Goal: Task Accomplishment & Management: Use online tool/utility

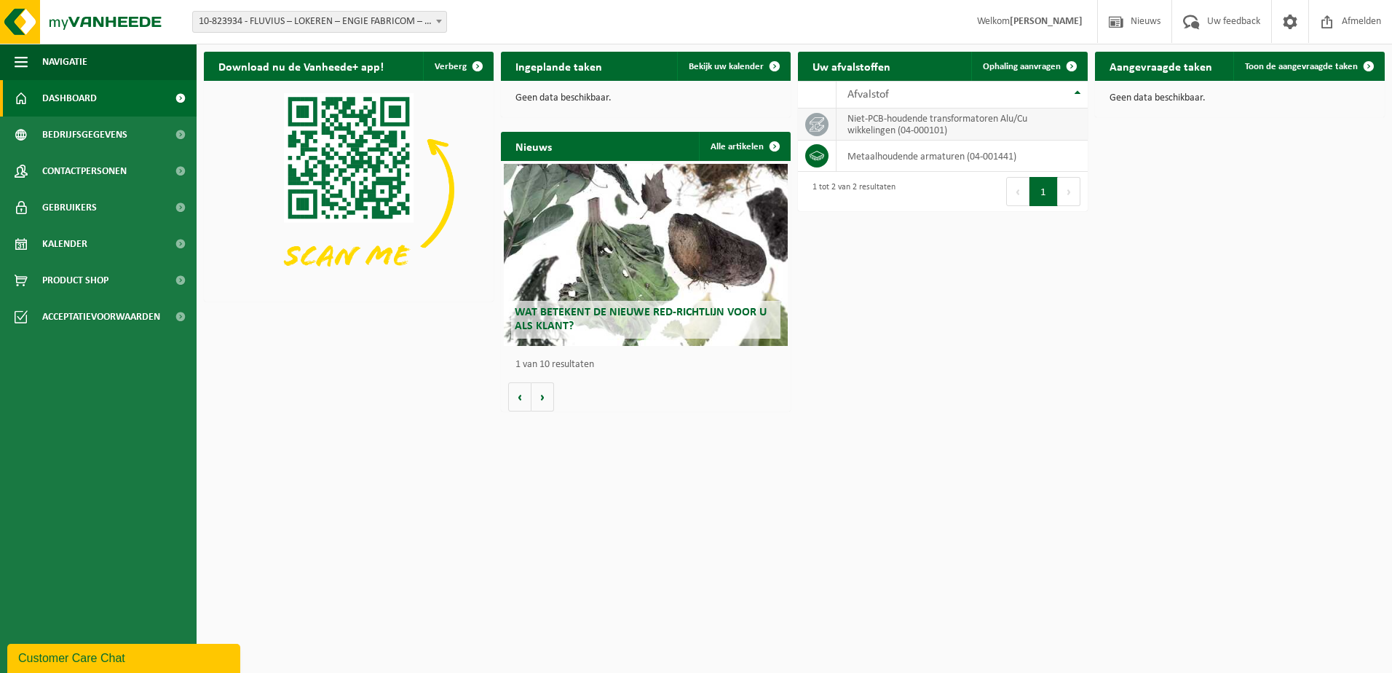
click at [944, 122] on td "niet-PCB-houdende transformatoren Alu/Cu wikkelingen (04-000101)" at bounding box center [962, 124] width 251 height 32
click at [1305, 64] on span "Toon de aangevraagde taken" at bounding box center [1301, 66] width 113 height 9
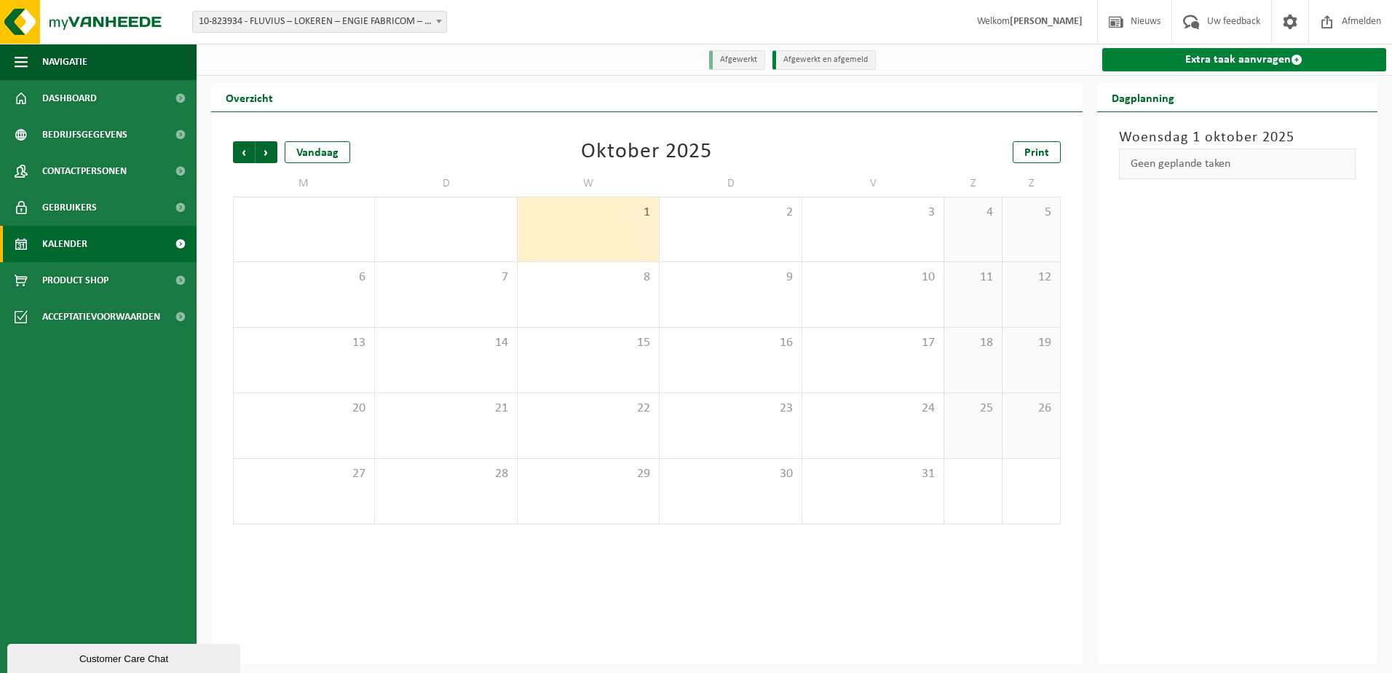
click at [1247, 58] on link "Extra taak aanvragen" at bounding box center [1244, 59] width 285 height 23
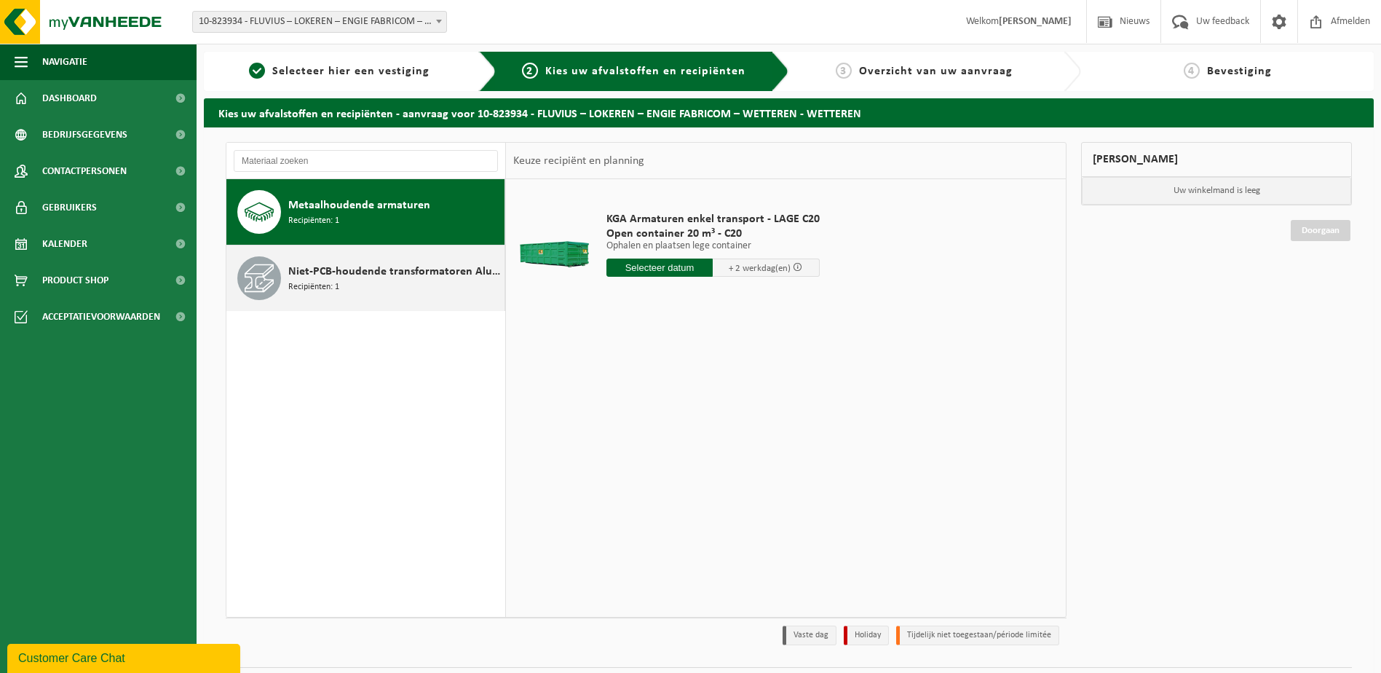
click at [382, 272] on span "Niet-PCB-houdende transformatoren Alu/Cu wikkelingen" at bounding box center [394, 271] width 213 height 17
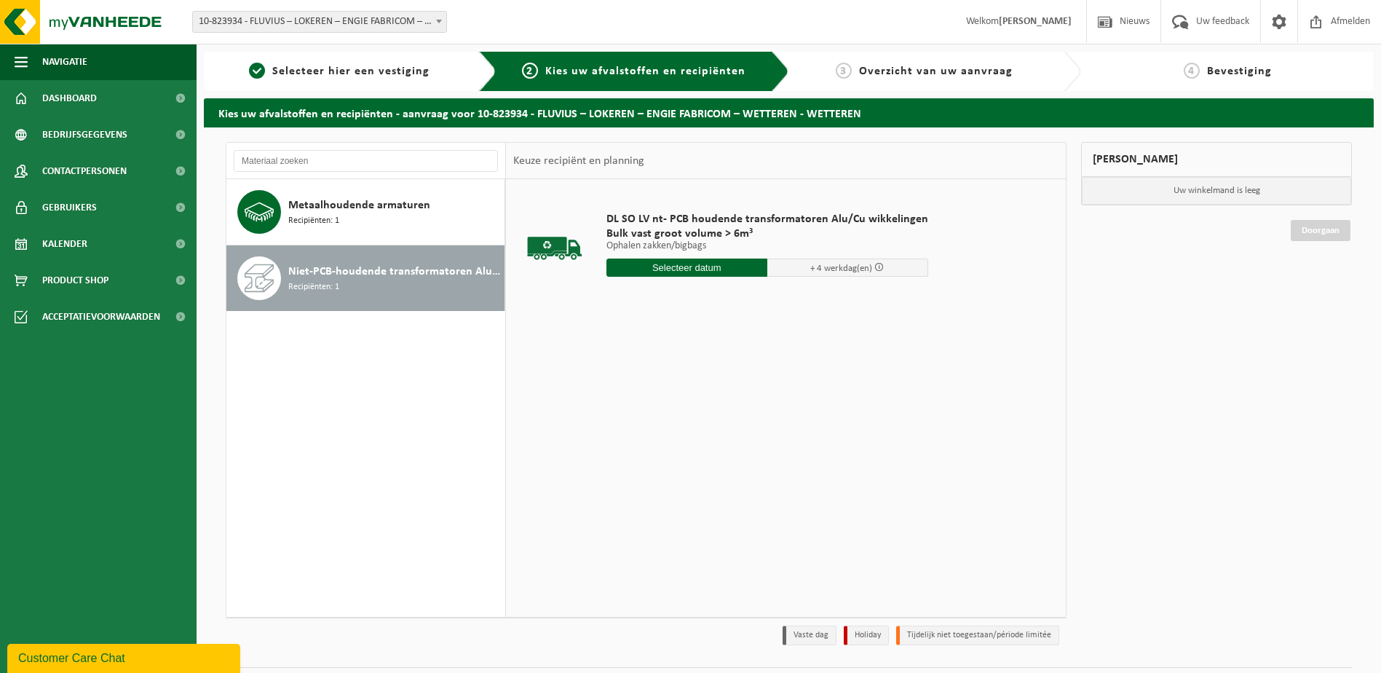
click at [695, 264] on input "text" at bounding box center [686, 267] width 161 height 18
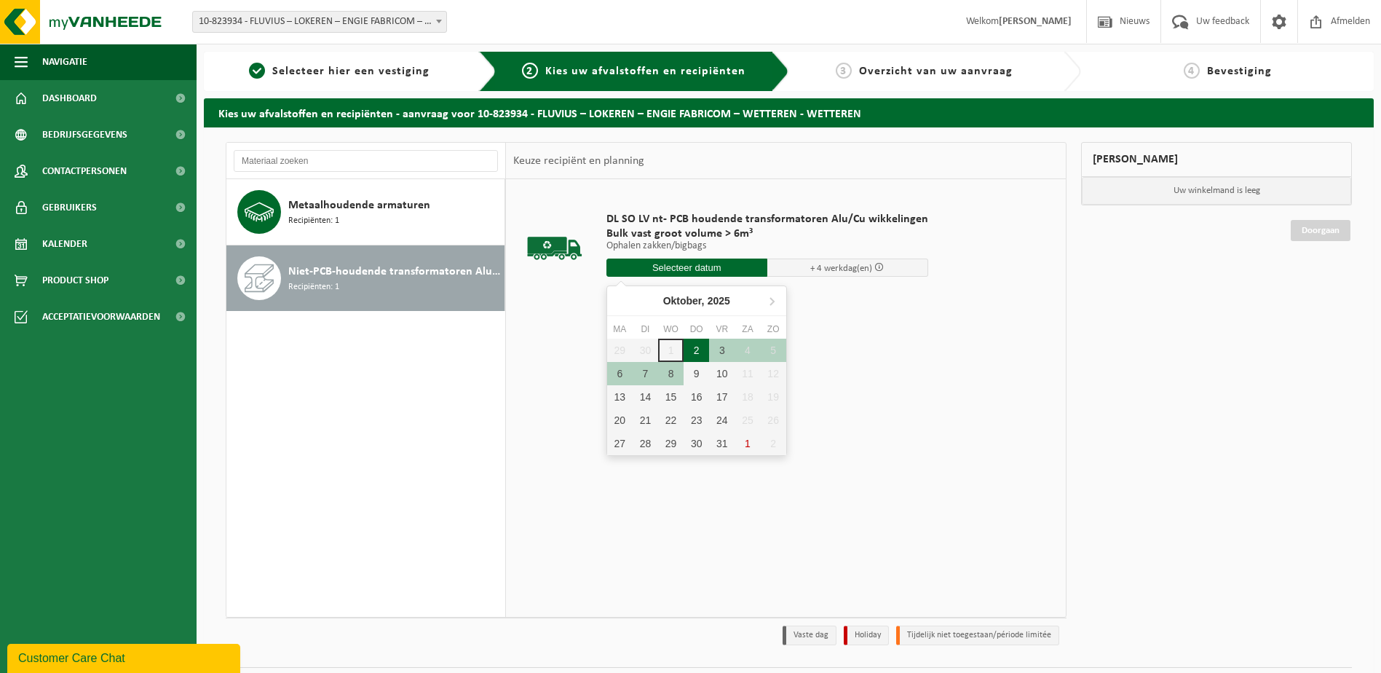
click at [692, 349] on div "2" at bounding box center [696, 350] width 25 height 23
type input "Van 2025-10-02"
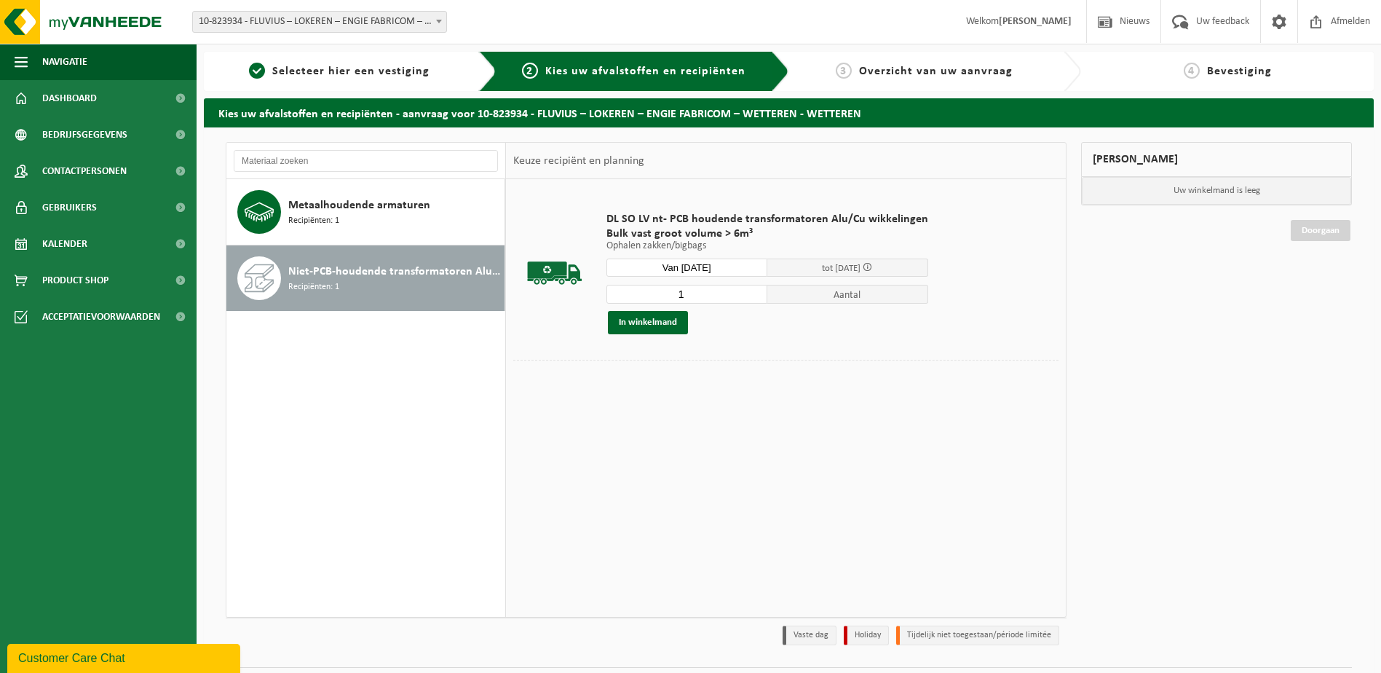
click at [687, 293] on input "1" at bounding box center [686, 294] width 161 height 19
type input "10"
click at [748, 357] on td "DL SO LV nt- PCB houdende transformatoren Alu/Cu wikkelingen Bulk vast groot vo…" at bounding box center [828, 272] width 464 height 173
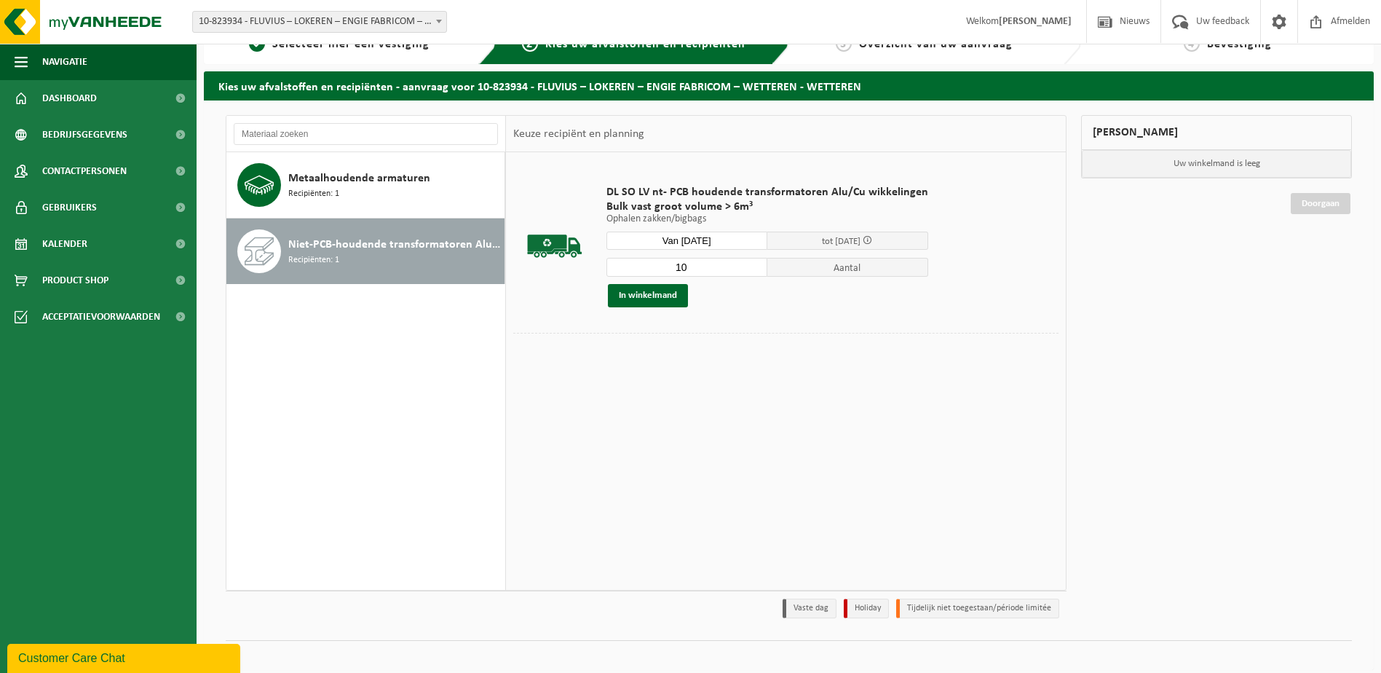
scroll to position [39, 0]
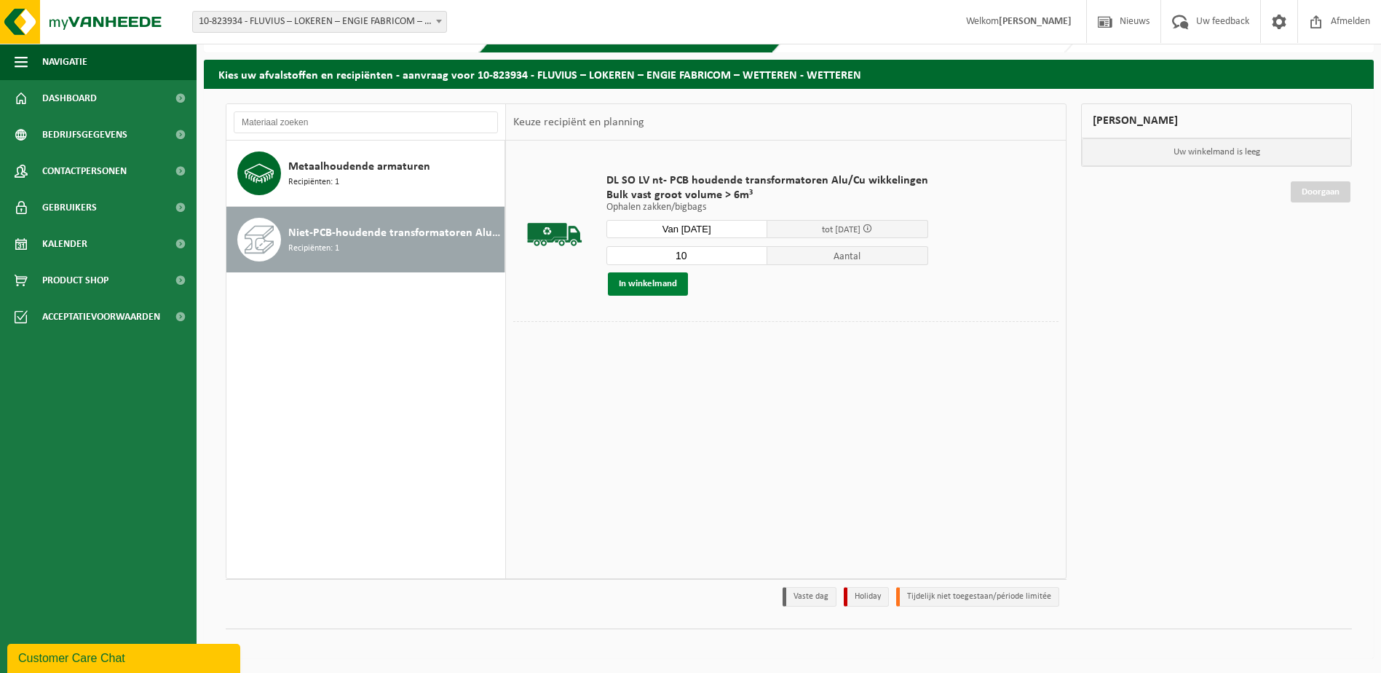
click at [655, 282] on button "In winkelmand" at bounding box center [648, 283] width 80 height 23
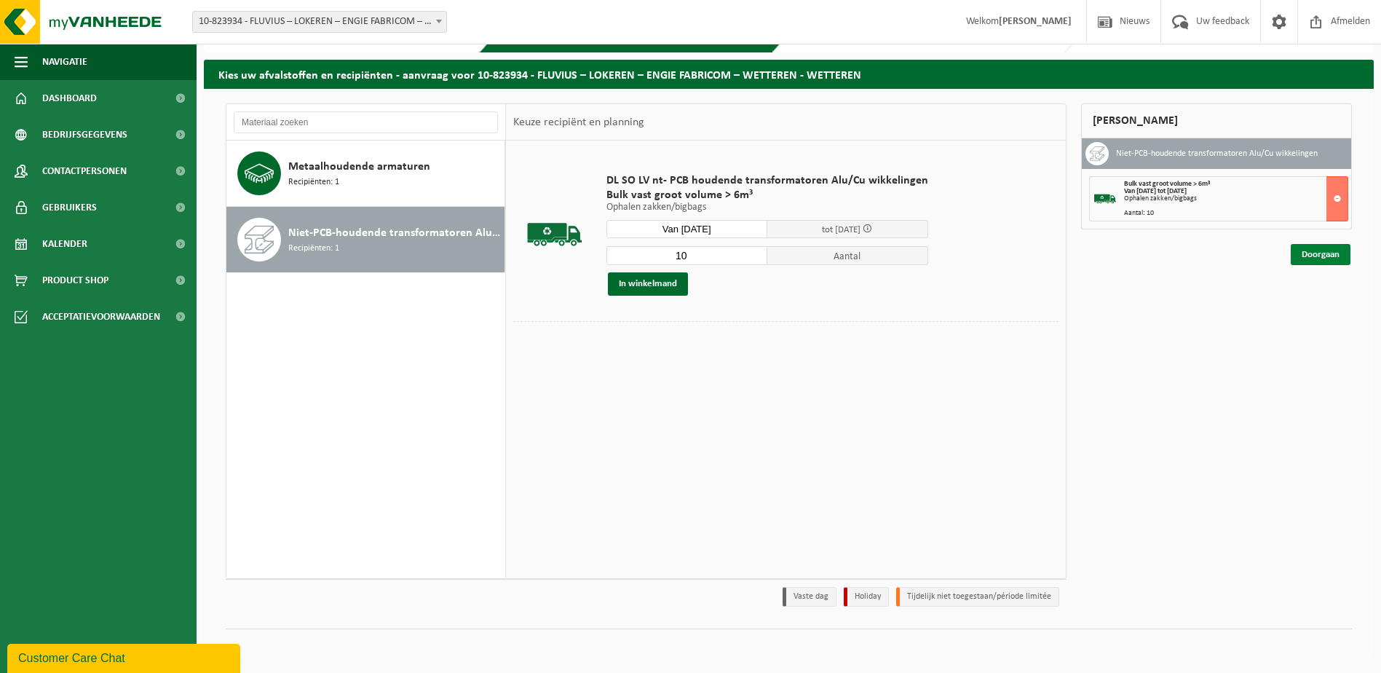
click at [1323, 254] on link "Doorgaan" at bounding box center [1321, 254] width 60 height 21
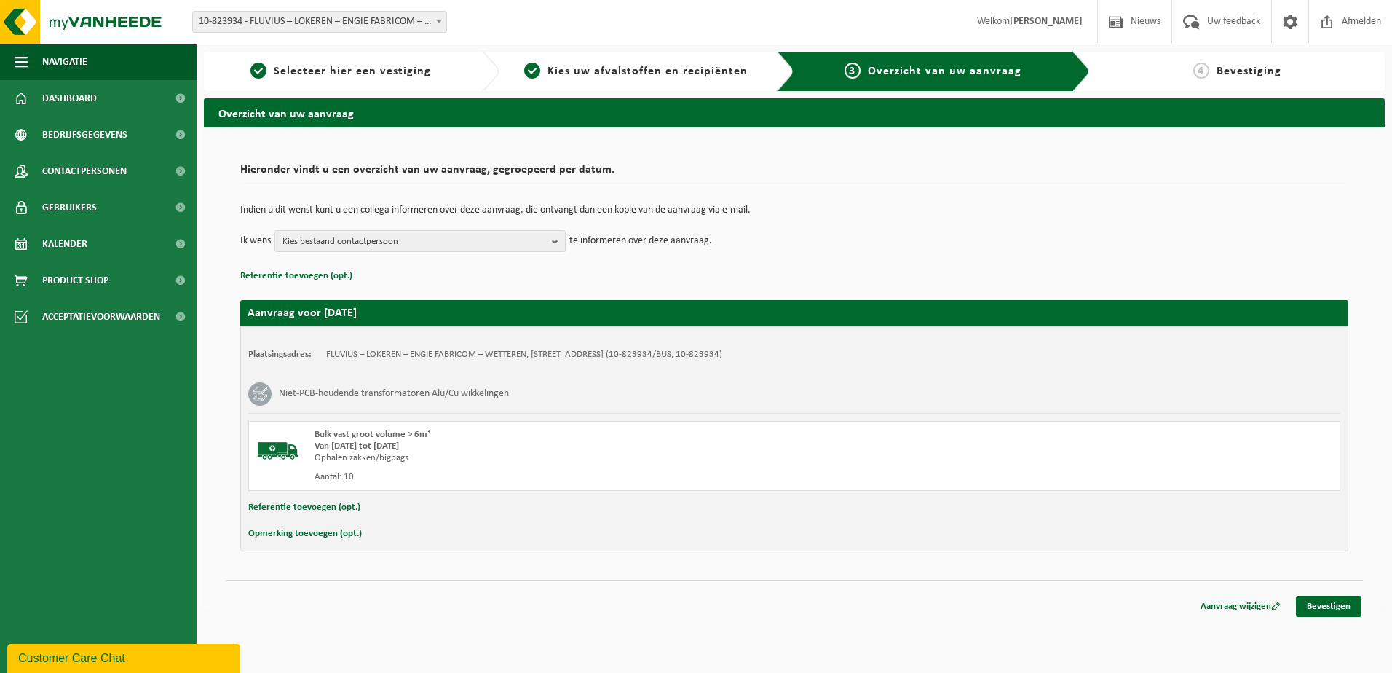
click at [392, 502] on div "Referentie toevoegen (opt.)" at bounding box center [794, 507] width 1092 height 19
click at [376, 507] on div "Referentie toevoegen (opt.)" at bounding box center [794, 507] width 1092 height 19
click at [317, 504] on button "Referentie toevoegen (opt.)" at bounding box center [304, 507] width 112 height 19
click at [456, 507] on input "text" at bounding box center [823, 509] width 1006 height 22
click at [451, 507] on input "serienr.: 8812122 - H64139" at bounding box center [823, 509] width 1006 height 22
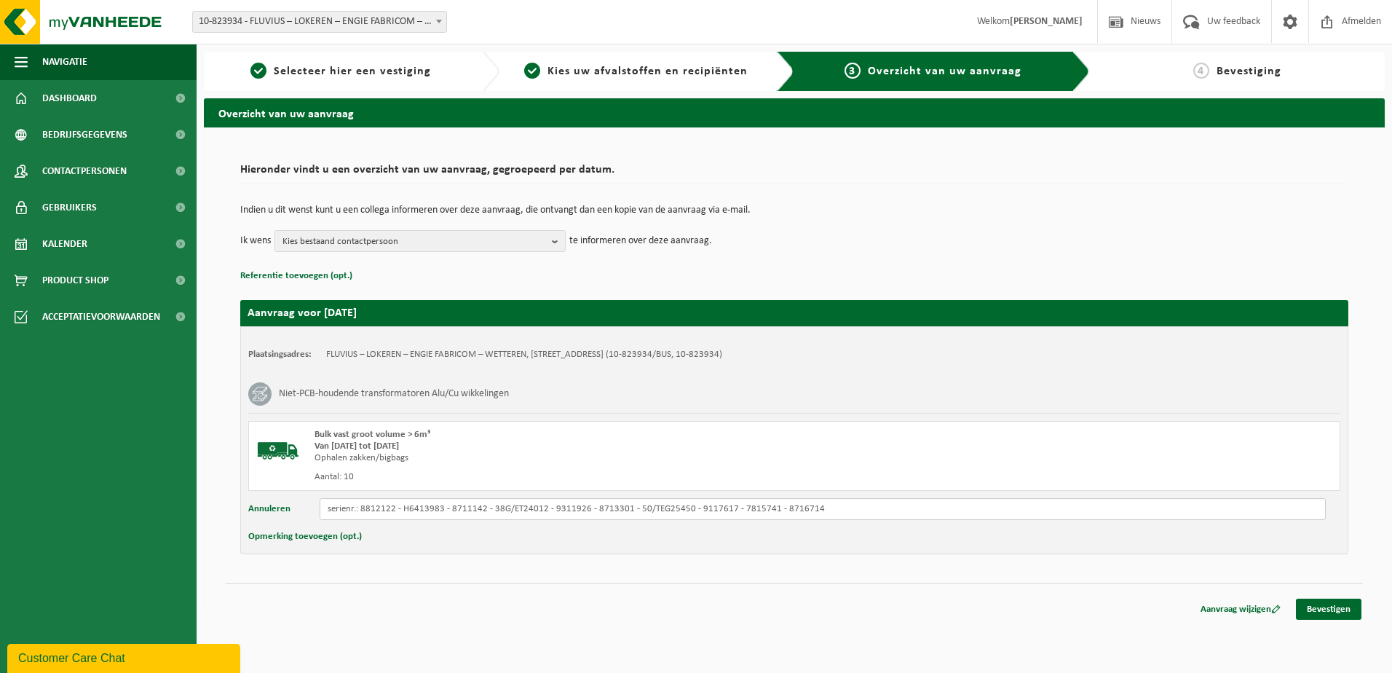
type input "serienr.: 8812122 - H6413983 - 8711142 - 38G/ET24012 - 9311926 - 8713301 - 50/T…"
click at [1330, 608] on link "Bevestigen" at bounding box center [1329, 608] width 66 height 21
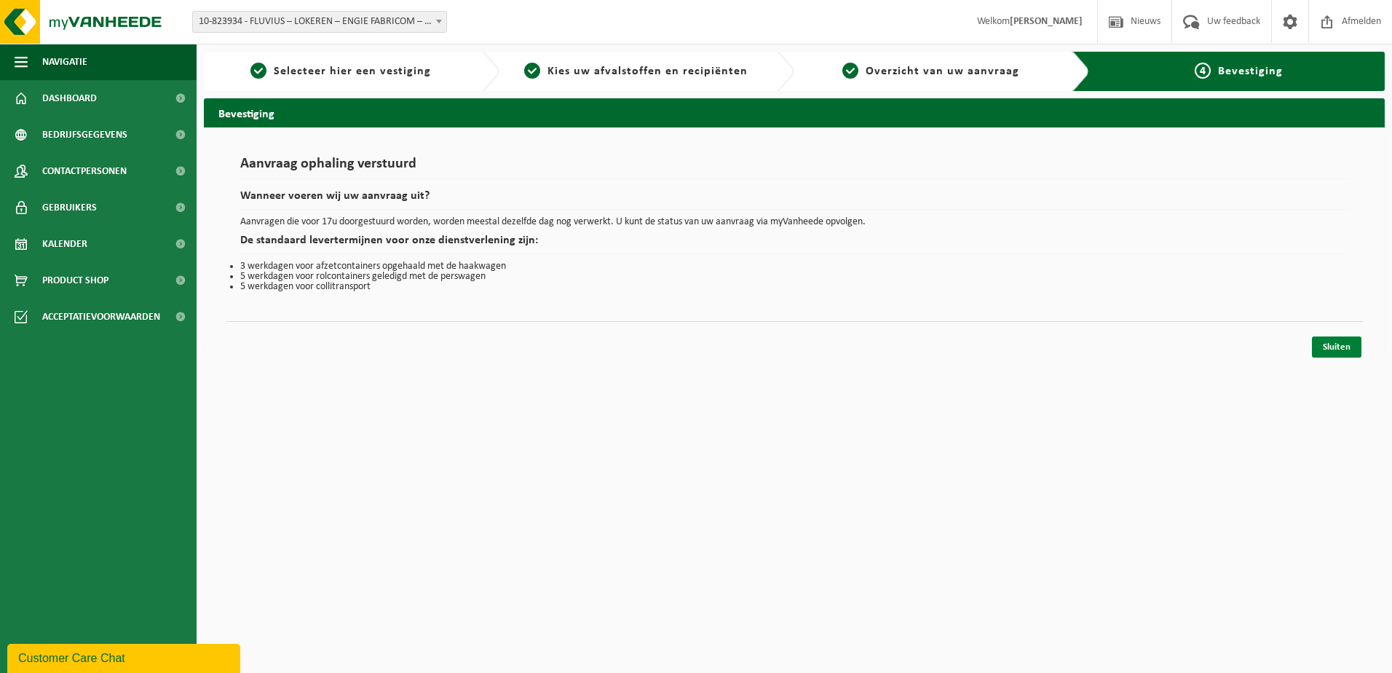
click at [1333, 347] on link "Sluiten" at bounding box center [1337, 346] width 50 height 21
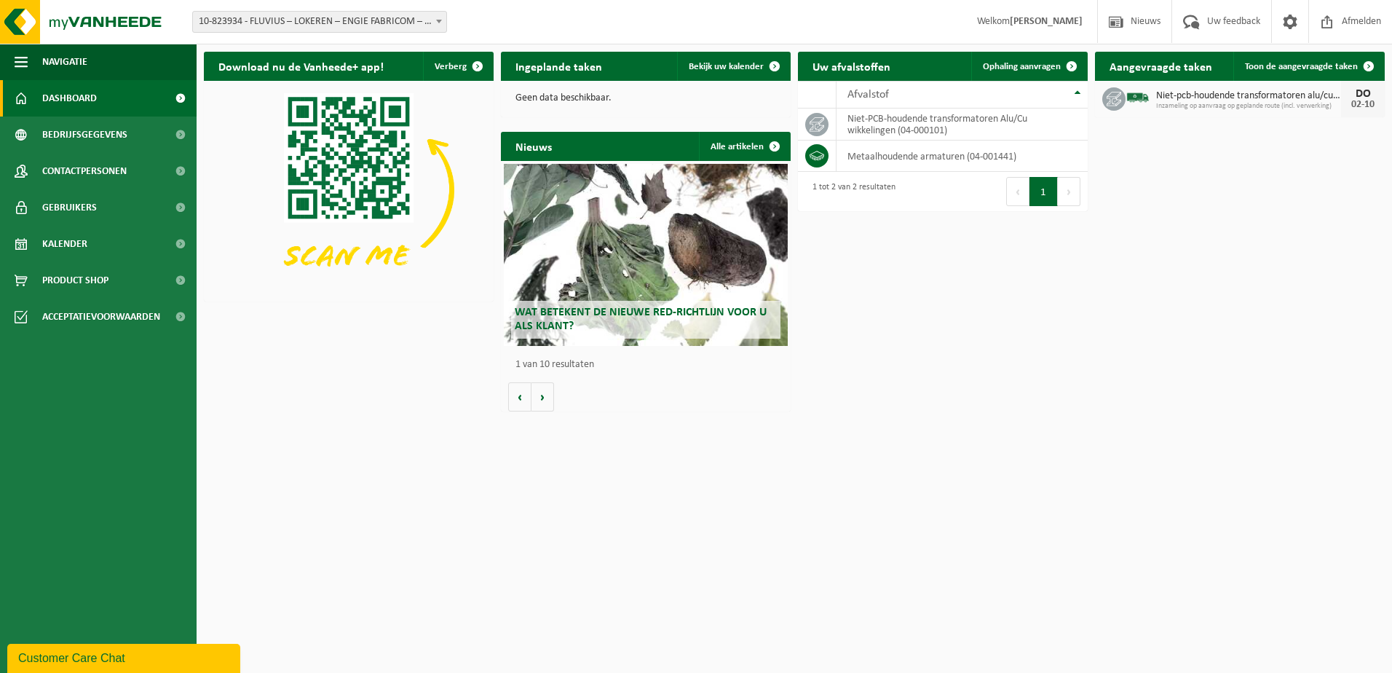
click at [1269, 98] on span "Niet-pcb-houdende transformatoren alu/cu wikkelingen" at bounding box center [1248, 96] width 185 height 12
